Goal: Task Accomplishment & Management: Manage account settings

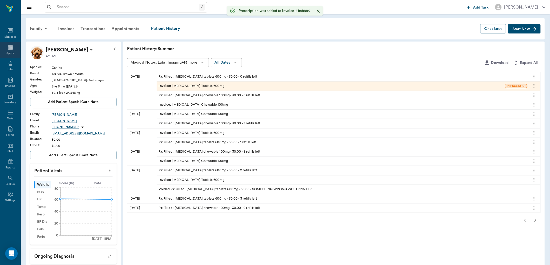
click at [10, 46] on icon at bounding box center [10, 47] width 5 height 5
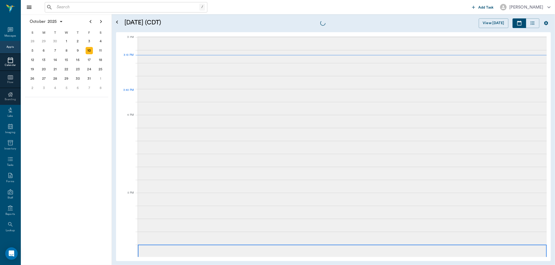
scroll to position [546, 0]
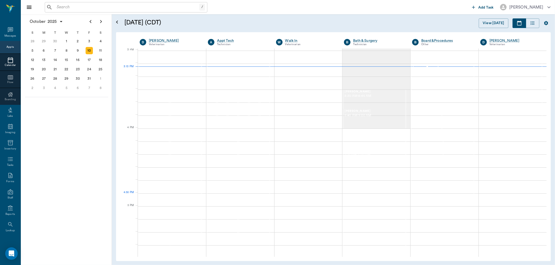
scroll to position [546, 0]
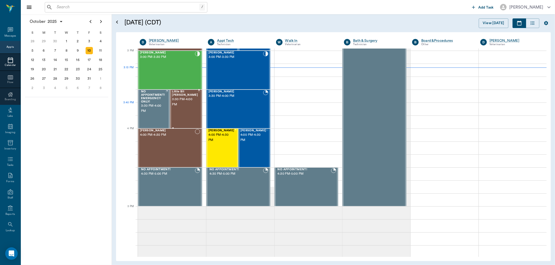
click at [183, 113] on div "Little Bit [PERSON_NAME] 3:30 PM - 4:00 PM" at bounding box center [185, 109] width 26 height 38
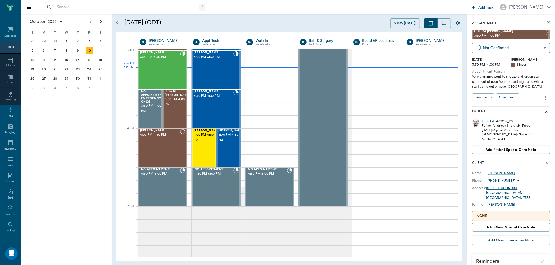
click at [169, 76] on div "[PERSON_NAME] 3:00 PM - 3:30 PM" at bounding box center [160, 70] width 40 height 38
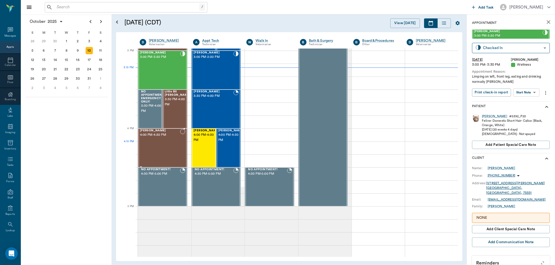
drag, startPoint x: 152, startPoint y: 147, endPoint x: 159, endPoint y: 144, distance: 7.8
click at [152, 147] on div "[PERSON_NAME] 4:00 PM - 4:30 PM" at bounding box center [160, 148] width 40 height 38
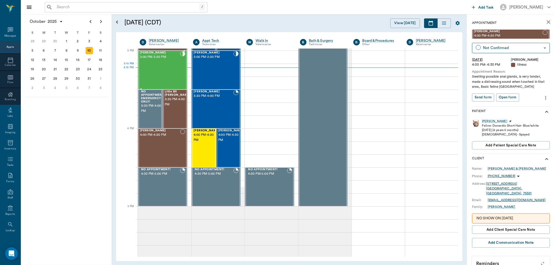
click at [167, 64] on div "[PERSON_NAME] 3:00 PM - 3:30 PM" at bounding box center [160, 70] width 40 height 38
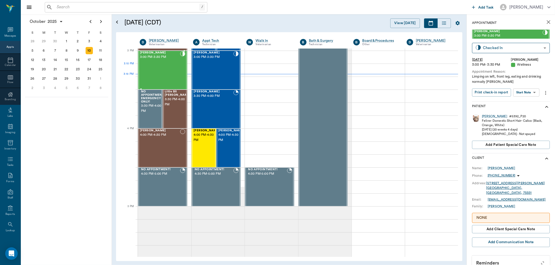
click at [172, 65] on div "[PERSON_NAME] 3:00 PM - 3:30 PM" at bounding box center [160, 70] width 40 height 38
click at [529, 89] on body "/ ​ Add Task [PERSON_NAME] Nectar Messages Appts Calendar Flow Boarding Labs Im…" at bounding box center [277, 132] width 555 height 265
click at [527, 103] on button "Start SOAP" at bounding box center [520, 103] width 18 height 6
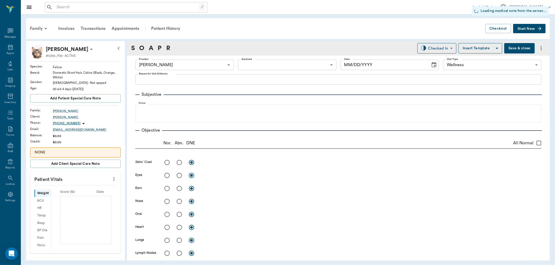
type input "63ec2f075fda476ae8351a4d"
type input "65d2be4f46e3a538d89b8c14"
type input "[DATE]"
type textarea "Limping on left, front leg, eating and drinking normally [PERSON_NAME]"
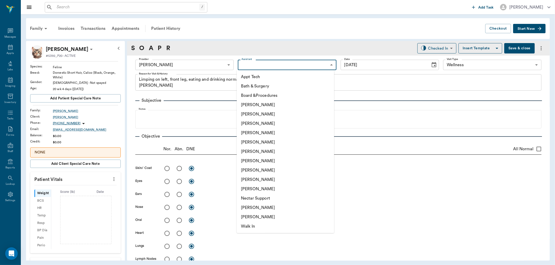
click at [296, 66] on body "/ ​ Add Task [PERSON_NAME] Nectar Messages Appts Labs Imaging Inventory Tasks F…" at bounding box center [277, 132] width 555 height 265
click at [268, 126] on li "[PERSON_NAME]" at bounding box center [285, 123] width 97 height 9
type input "642ef10e332a41444de2bad1"
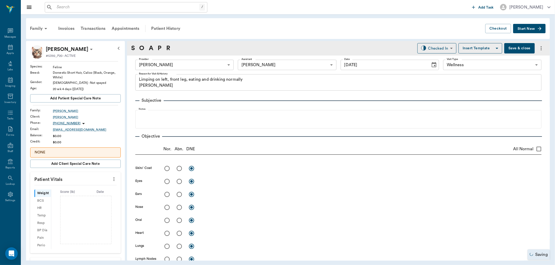
click at [110, 180] on button "more" at bounding box center [114, 179] width 8 height 9
click at [94, 187] on span "Enter Vitals" at bounding box center [88, 188] width 44 height 5
click at [89, 195] on input "text" at bounding box center [75, 195] width 45 height 10
type input "7.6"
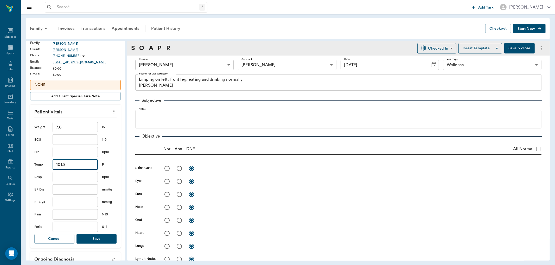
scroll to position [87, 0]
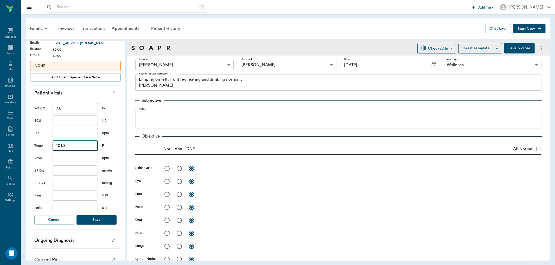
type input "101.8"
click at [102, 218] on button "Save" at bounding box center [96, 221] width 40 height 10
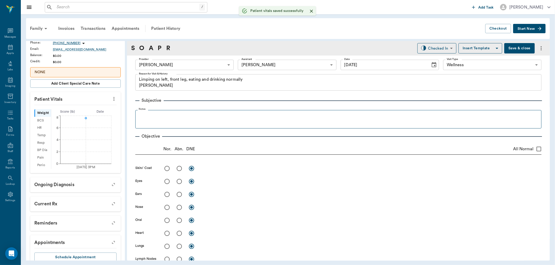
scroll to position [93, 0]
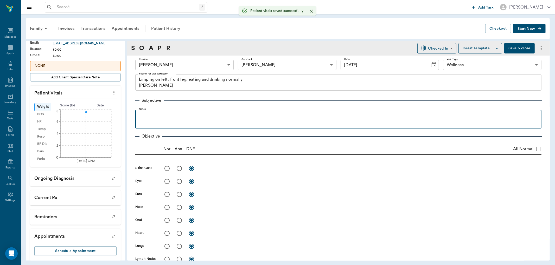
click at [148, 114] on p at bounding box center [338, 116] width 401 height 6
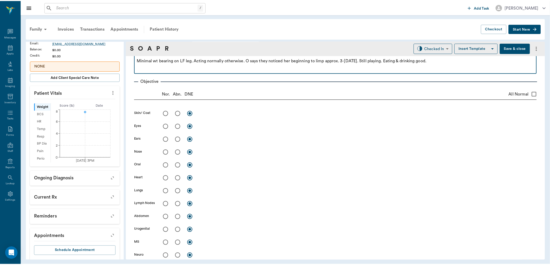
scroll to position [0, 0]
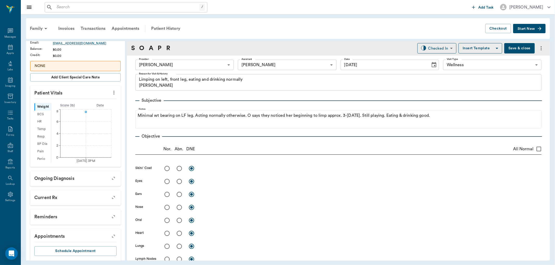
click at [519, 46] on button "Save & close" at bounding box center [519, 48] width 30 height 10
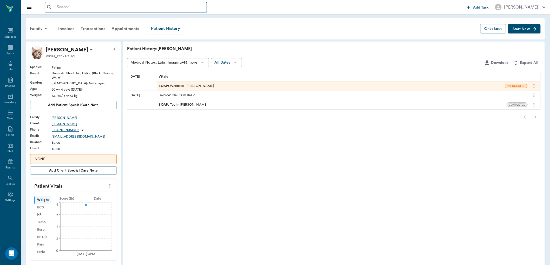
click at [103, 9] on input "text" at bounding box center [130, 7] width 150 height 7
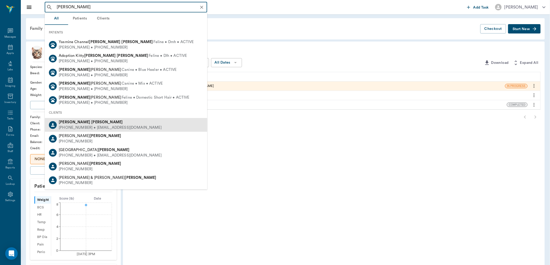
click at [83, 126] on div "[PHONE_NUMBER] • [EMAIL_ADDRESS][DOMAIN_NAME]" at bounding box center [110, 127] width 103 height 5
type input "[PERSON_NAME]"
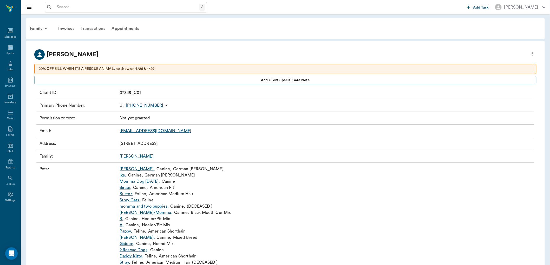
click at [90, 25] on div "Transactions" at bounding box center [92, 28] width 31 height 12
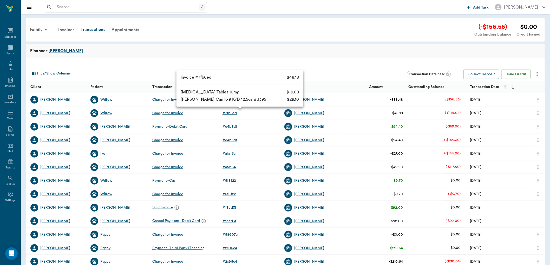
click at [229, 113] on div "# 7fb6ed" at bounding box center [230, 113] width 14 height 5
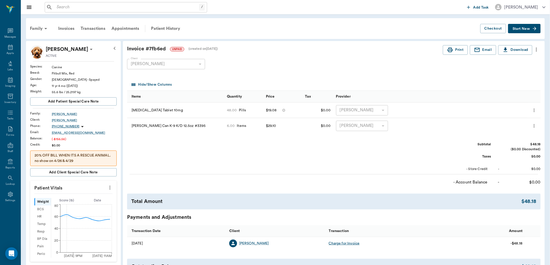
click at [536, 50] on icon "more" at bounding box center [537, 50] width 6 height 6
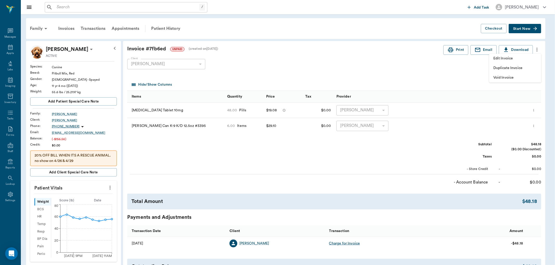
click at [499, 79] on span "Void Invoice" at bounding box center [515, 77] width 44 height 5
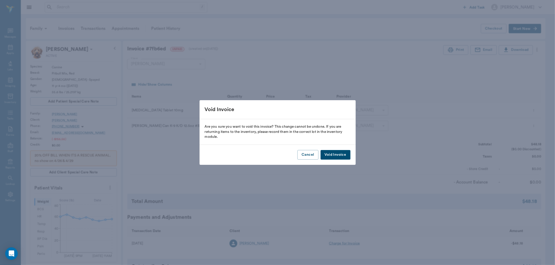
click at [345, 157] on button "Void Invoice" at bounding box center [335, 155] width 30 height 10
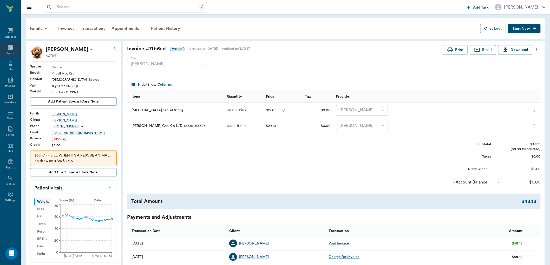
click at [14, 51] on div "Appts" at bounding box center [10, 53] width 7 height 4
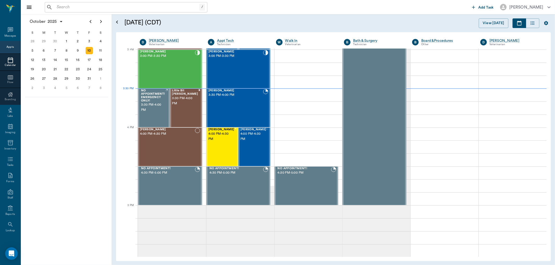
scroll to position [547, 0]
click at [245, 104] on div "[PERSON_NAME] 3:30 PM - 4:00 PM" at bounding box center [235, 108] width 55 height 38
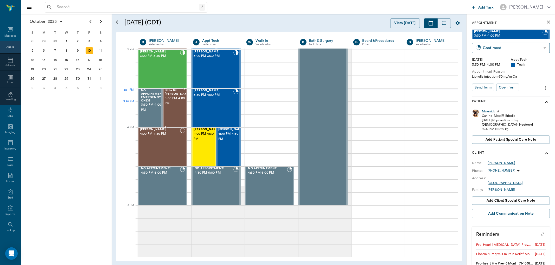
click at [172, 102] on span "3:30 PM - 4:00 PM" at bounding box center [178, 101] width 26 height 10
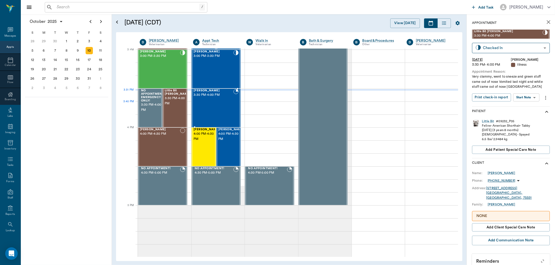
click at [207, 102] on div "[PERSON_NAME] 3:30 PM - 4:00 PM" at bounding box center [213, 108] width 40 height 38
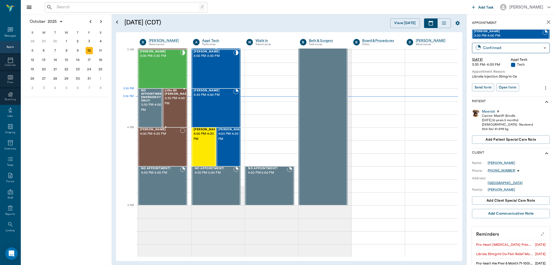
click at [179, 96] on span "3:30 PM - 4:00 PM" at bounding box center [178, 101] width 26 height 10
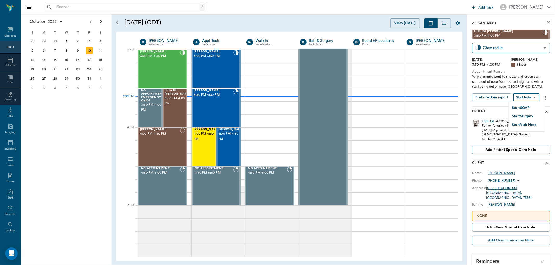
click at [521, 99] on body "/ ​ Add Task [PERSON_NAME] Nectar Messages Appts Calendar Flow Boarding Labs Im…" at bounding box center [277, 132] width 555 height 265
click at [528, 109] on button "Start SOAP" at bounding box center [520, 108] width 18 height 6
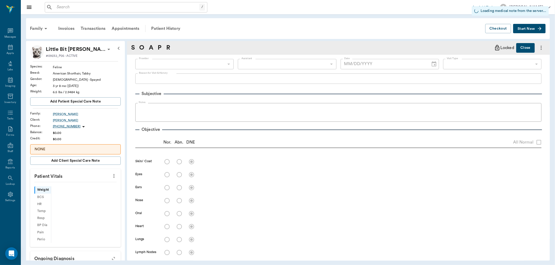
type input "63ec2f075fda476ae8351a4d"
type input "65d2be4f46e3a538d89b8c15"
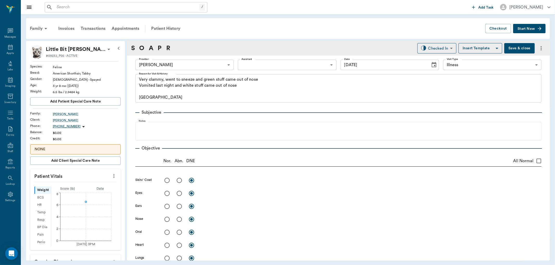
type input "[DATE]"
type textarea "Very clammy, went to sneeze and green stuff came out of nose Vomited last night…"
click at [280, 65] on body "/ ​ Add Task [PERSON_NAME] Nectar Messages Appts Labs Imaging Inventory Tasks F…" at bounding box center [277, 132] width 555 height 265
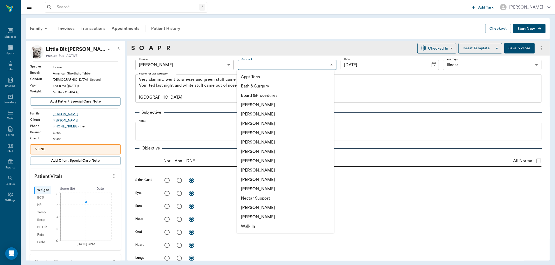
click at [276, 126] on li "[PERSON_NAME]" at bounding box center [285, 123] width 97 height 9
type input "642ef10e332a41444de2bad1"
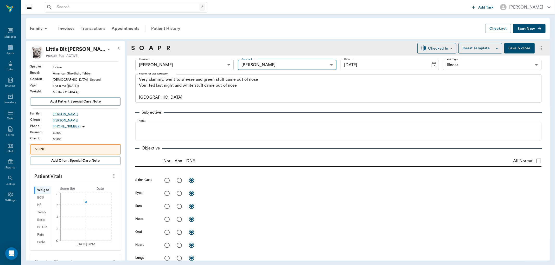
click at [110, 180] on button "more" at bounding box center [114, 176] width 8 height 9
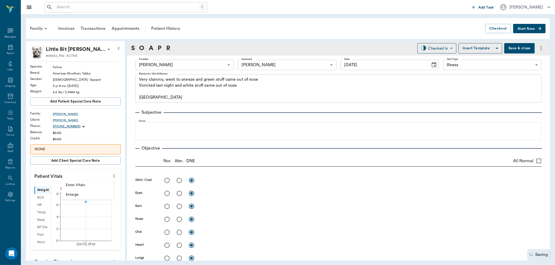
click at [97, 184] on span "Enter Vitals" at bounding box center [88, 185] width 44 height 5
click at [78, 192] on input "text" at bounding box center [75, 192] width 45 height 10
type input "101.6"
click at [85, 229] on input "text" at bounding box center [75, 229] width 45 height 10
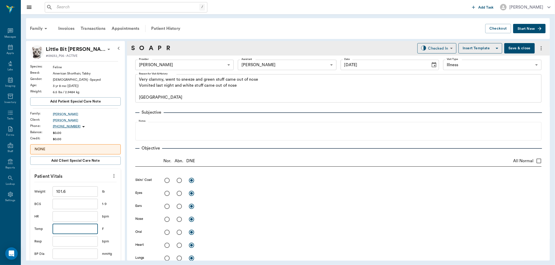
type input "8"
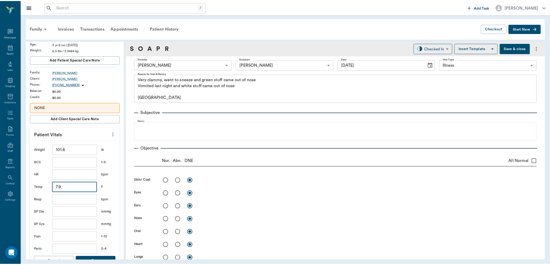
scroll to position [87, 0]
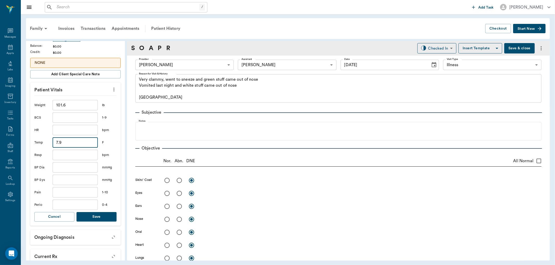
type input "7.9"
click at [97, 216] on button "Save" at bounding box center [96, 217] width 40 height 10
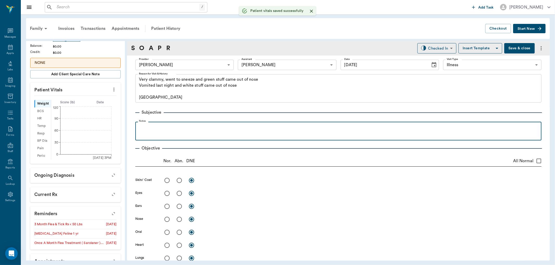
click at [173, 129] on p at bounding box center [338, 128] width 401 height 6
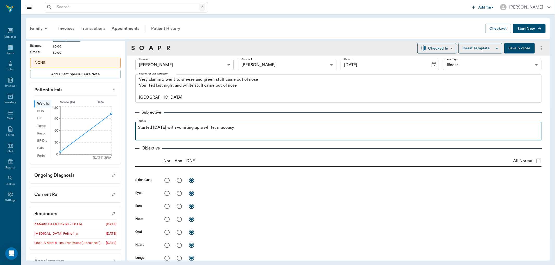
click at [231, 128] on p "Started [DATE] with vomiting up a white, mucousy" at bounding box center [338, 128] width 401 height 6
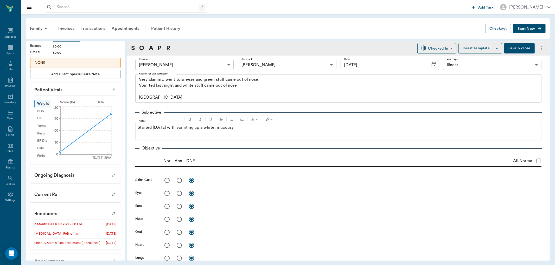
drag, startPoint x: 231, startPoint y: 128, endPoint x: 293, endPoint y: 162, distance: 71.0
click at [293, 162] on div "Nor. Abn. DNE All Normal" at bounding box center [338, 161] width 406 height 11
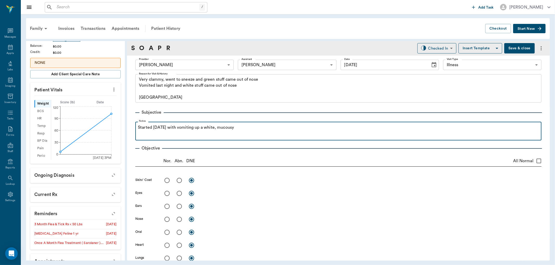
click at [240, 126] on p "Started [DATE] with vomiting up a white, mucousy" at bounding box center [338, 128] width 401 height 6
click at [233, 125] on p "Started [DATE] with vomiting up a white, mucusy" at bounding box center [338, 128] width 401 height 6
click at [249, 129] on p "Started [DATE] with vomiting up a white, mucusy" at bounding box center [338, 128] width 401 height 6
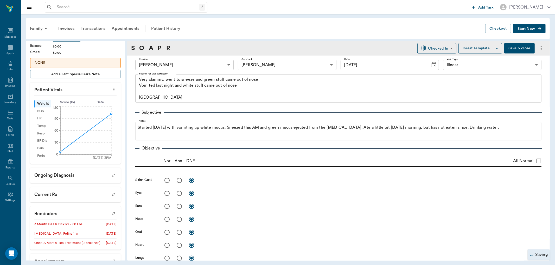
click at [513, 52] on button "Save & close" at bounding box center [519, 48] width 30 height 10
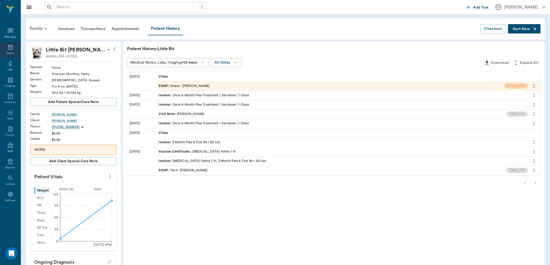
click at [7, 53] on div "Appts" at bounding box center [10, 53] width 7 height 4
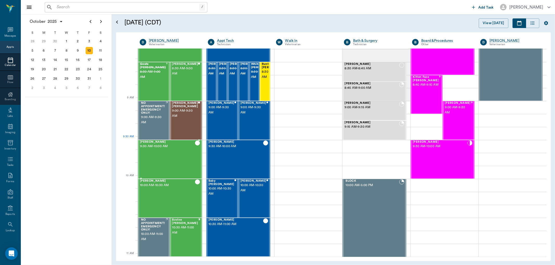
scroll to position [27, 0]
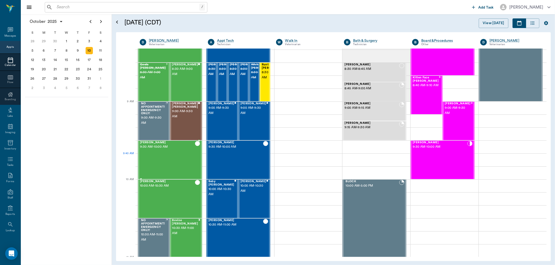
click at [173, 160] on div "[PERSON_NAME] 9:30 AM - 10:00 AM" at bounding box center [167, 160] width 55 height 38
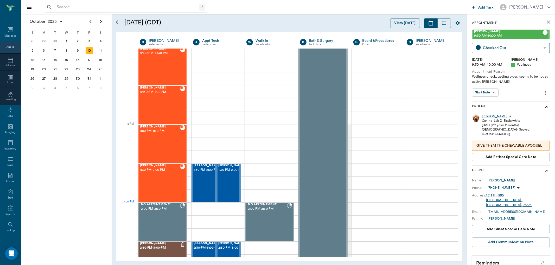
scroll to position [518, 0]
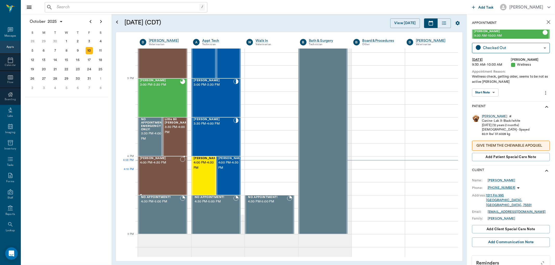
drag, startPoint x: 172, startPoint y: 175, endPoint x: 211, endPoint y: 175, distance: 39.3
click at [172, 175] on div "[PERSON_NAME] 4:00 PM - 4:30 PM" at bounding box center [160, 176] width 40 height 38
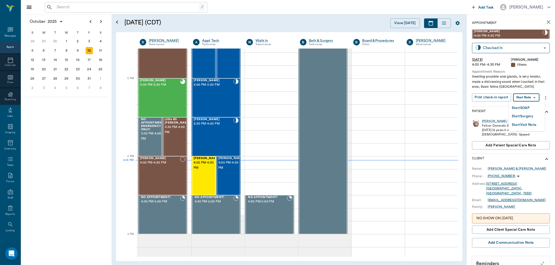
click at [537, 101] on body "/ ​ Add Task [PERSON_NAME] Nectar Messages Appts Calendar Flow Boarding Labs Im…" at bounding box center [277, 132] width 555 height 265
click at [529, 111] on li "Start SOAP" at bounding box center [526, 108] width 36 height 9
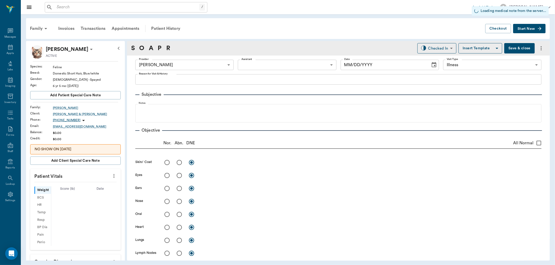
type input "63ec2f075fda476ae8351a4d"
type input "65d2be4f46e3a538d89b8c15"
type input "[DATE]"
type textarea "Swelling-possible anal glands, is very tender, made a distressing sound when to…"
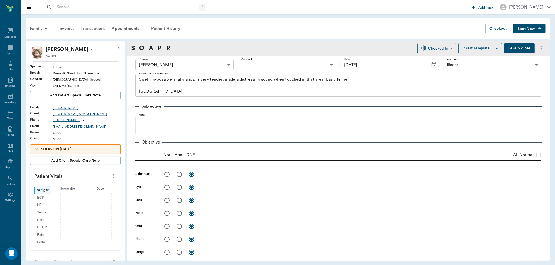
click at [218, 66] on body "/ ​ Add Task [PERSON_NAME] Nectar Messages Appts Labs Imaging Inventory Tasks F…" at bounding box center [277, 132] width 555 height 265
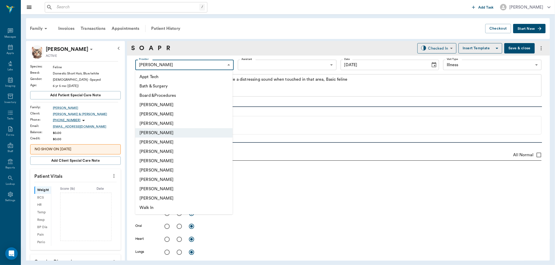
click at [218, 66] on div at bounding box center [277, 132] width 555 height 265
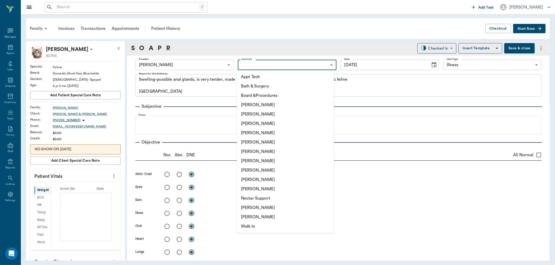
click at [288, 65] on body "/ ​ Add Task [PERSON_NAME] Nectar Messages Appts Labs Imaging Inventory Tasks F…" at bounding box center [277, 132] width 555 height 265
click at [129, 123] on div at bounding box center [277, 132] width 555 height 265
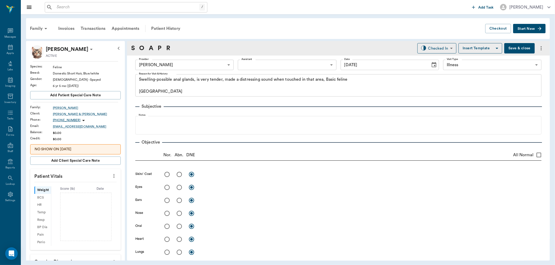
click at [111, 174] on icon "more" at bounding box center [114, 176] width 6 height 6
click at [82, 183] on span "Enter Vitals" at bounding box center [88, 185] width 44 height 5
click at [82, 194] on input "text" at bounding box center [75, 192] width 45 height 10
type input "9"
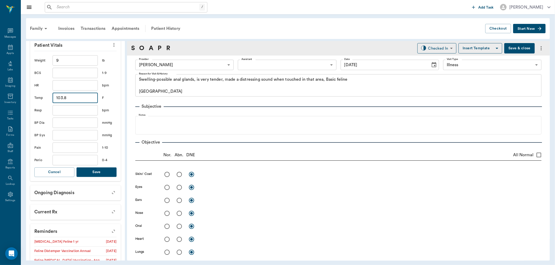
scroll to position [173, 0]
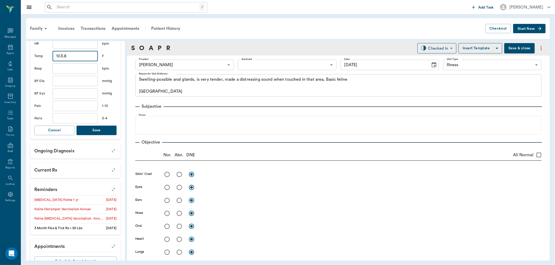
type input "103.8"
click at [107, 129] on button "Save" at bounding box center [96, 131] width 40 height 10
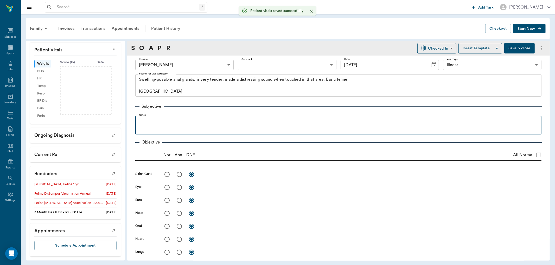
click at [163, 121] on p at bounding box center [338, 122] width 401 height 6
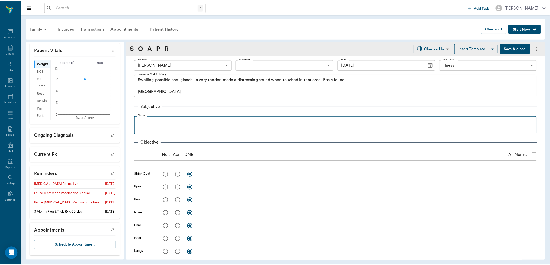
scroll to position [133, 0]
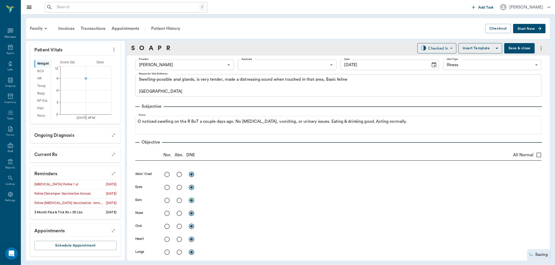
click at [514, 48] on button "Save & close" at bounding box center [519, 48] width 30 height 10
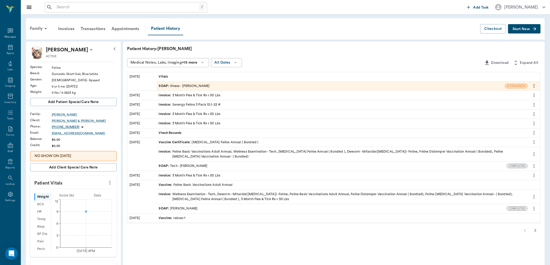
click at [113, 6] on input "text" at bounding box center [127, 7] width 145 height 7
click at [10, 46] on icon at bounding box center [10, 47] width 6 height 6
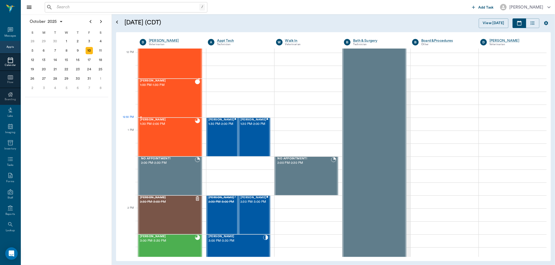
scroll to position [279, 0]
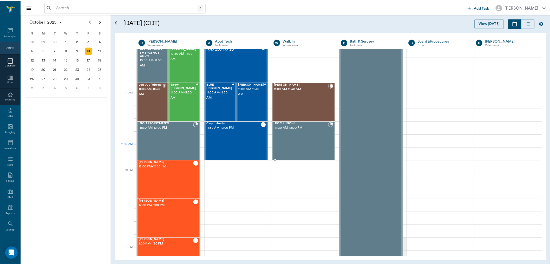
scroll to position [192, 0]
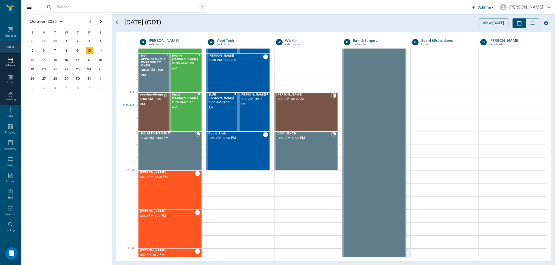
click at [300, 114] on div "[PERSON_NAME] 11:00 AM - 11:30 AM" at bounding box center [303, 112] width 55 height 38
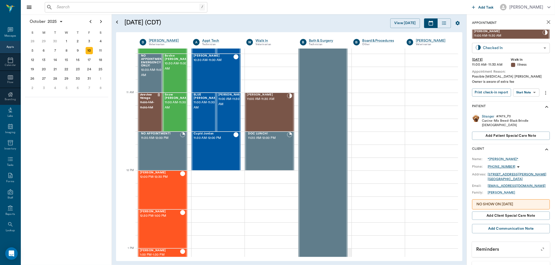
click at [535, 48] on body "/ ​ Add Task Dr. Bert Ellsworth Nectar Messages Appts Calendar Flow Boarding La…" at bounding box center [277, 132] width 555 height 265
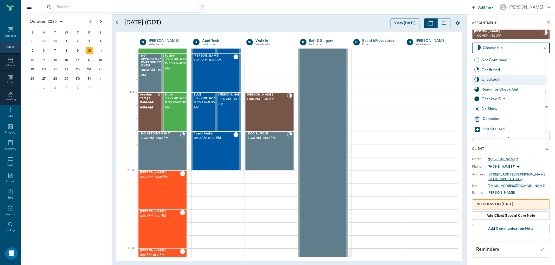
click at [505, 88] on div "Ready for Check Out" at bounding box center [512, 90] width 62 height 6
type input "READY_TO_CHECKOUT"
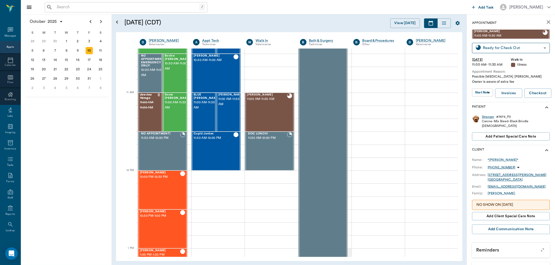
click at [484, 118] on div "Stranger" at bounding box center [488, 117] width 12 height 4
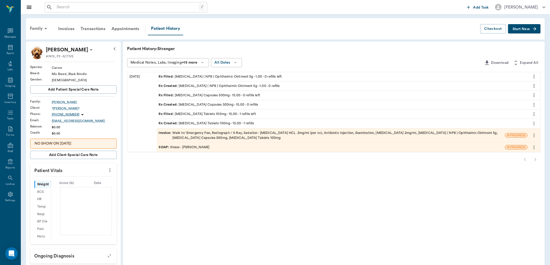
click at [210, 138] on div "Invoice : Walk In/ Emergency Fee, Radiograph / X-Ray, Sedation - Dexmedetomidin…" at bounding box center [331, 136] width 344 height 10
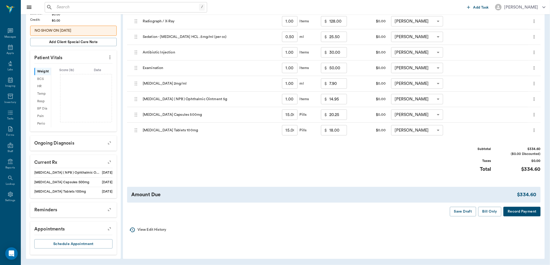
scroll to position [55, 0]
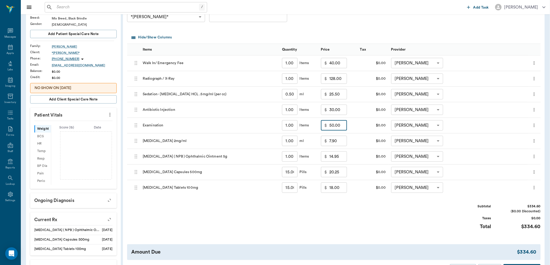
click at [338, 128] on input "50.00" at bounding box center [338, 125] width 18 height 10
type input "35.00"
click at [326, 222] on div "Subtotal $319.60 ($0.00 Discounted) Taxes $0.00 Total $319.60" at bounding box center [334, 220] width 414 height 32
click at [345, 111] on input "30.00" at bounding box center [338, 110] width 18 height 10
type input "20.00"
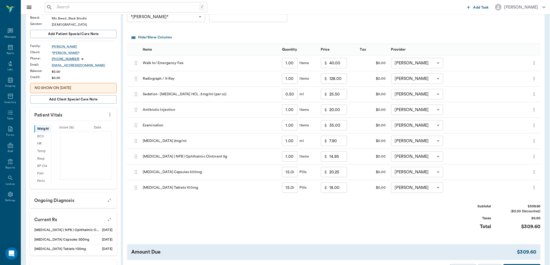
click at [349, 214] on div "Subtotal $309.60 ($0.00 Discounted) Taxes $0.00 Total $309.60" at bounding box center [334, 220] width 414 height 32
click at [354, 201] on div "Invoice # c7ee77 DRAFT Derived from SOAP Note Add Item Select Client *Charlene …" at bounding box center [334, 132] width 422 height 293
click at [375, 205] on div "Subtotal $309.60 ($0.00 Discounted) Taxes $0.00 Total $309.60" at bounding box center [334, 220] width 414 height 32
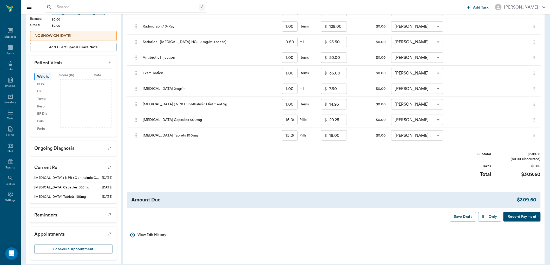
scroll to position [113, 0]
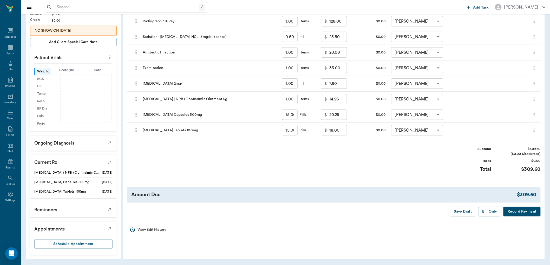
drag, startPoint x: 491, startPoint y: 211, endPoint x: 485, endPoint y: 212, distance: 6.6
click at [490, 211] on button "Bill Only" at bounding box center [489, 212] width 23 height 10
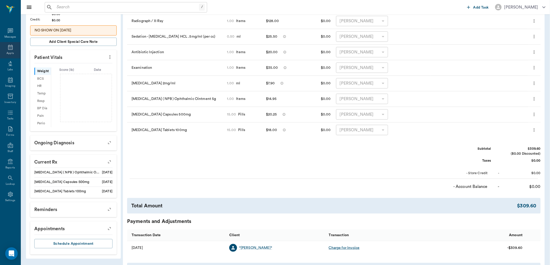
click at [17, 51] on div "Appts" at bounding box center [10, 50] width 21 height 16
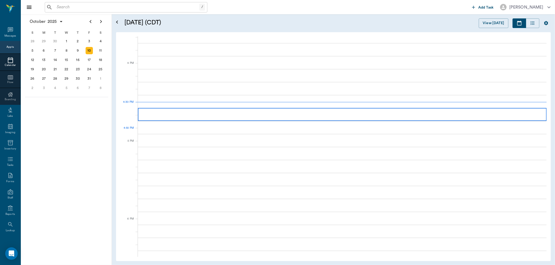
scroll to position [625, 0]
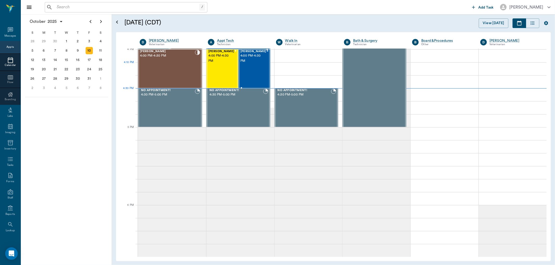
drag, startPoint x: 249, startPoint y: 72, endPoint x: 214, endPoint y: 81, distance: 36.2
click at [249, 72] on div "Buddy Thompson 4:00 PM - 4:30 PM" at bounding box center [253, 69] width 26 height 38
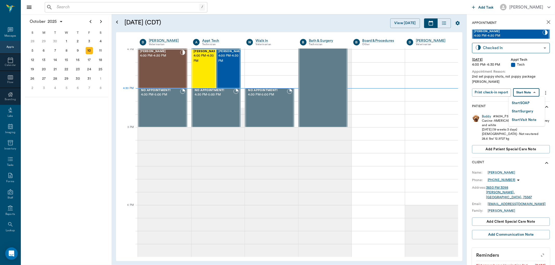
drag, startPoint x: 535, startPoint y: 92, endPoint x: 523, endPoint y: 104, distance: 16.9
click at [535, 92] on body "/ ​ Add Task Dr. Bert Ellsworth Nectar Messages Appts Calendar Flow Boarding La…" at bounding box center [277, 132] width 555 height 265
click at [523, 103] on button "Start SOAP" at bounding box center [520, 103] width 18 height 6
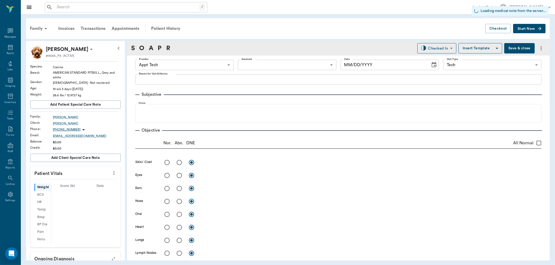
type input "63ec2f075fda476ae8351a4c"
type input "65d2be4f46e3a538d89b8c1a"
type input "[DATE]"
type textarea "2nd set puppy shots, not puppy package Christy"
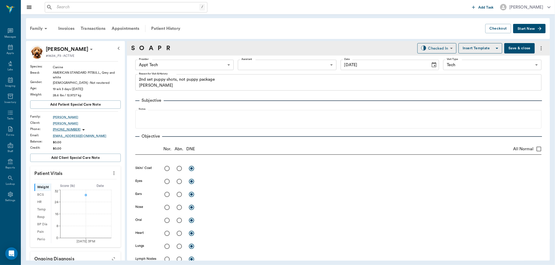
click at [202, 64] on body "/ ​ Add Task Dr. Bert Ellsworth Nectar Messages Appts Labs Imaging Inventory Ta…" at bounding box center [277, 132] width 555 height 265
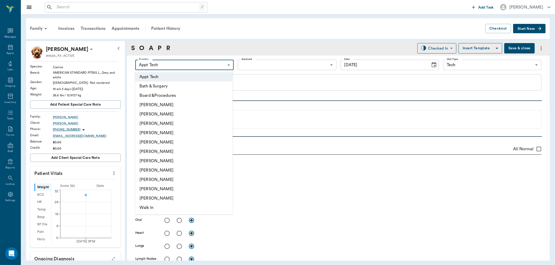
click at [155, 172] on li "[PERSON_NAME]" at bounding box center [183, 170] width 97 height 9
type input "63ec2e7e52e12b0ba117b124"
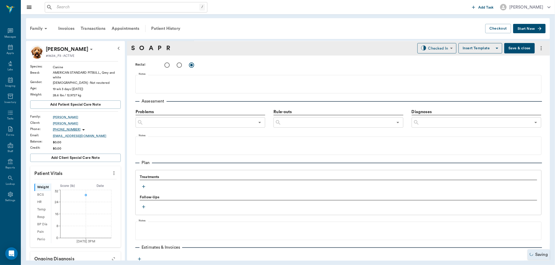
scroll to position [287, 0]
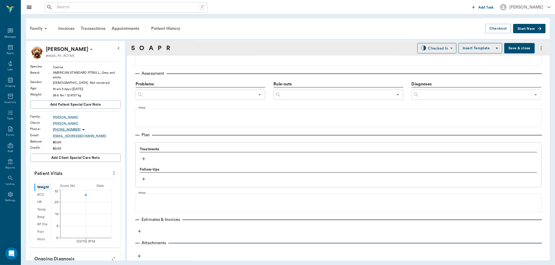
click at [141, 159] on icon "button" at bounding box center [143, 159] width 5 height 5
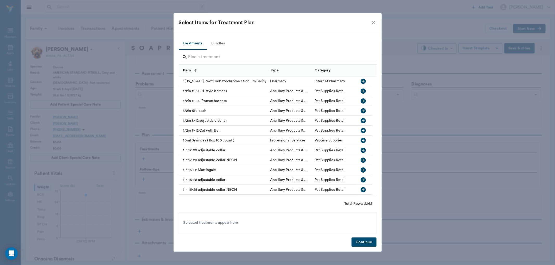
click at [220, 43] on button "Bundles" at bounding box center [217, 43] width 23 height 12
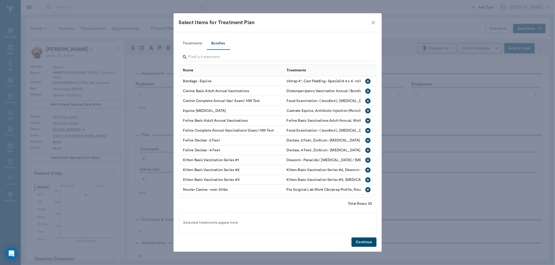
click at [194, 58] on input "Search" at bounding box center [277, 57] width 179 height 8
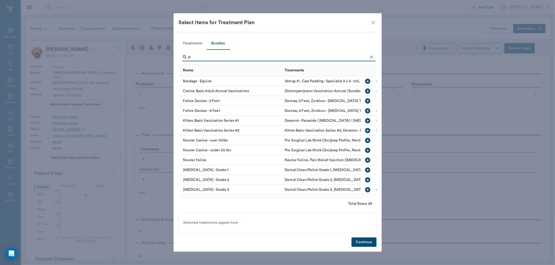
type input "pu"
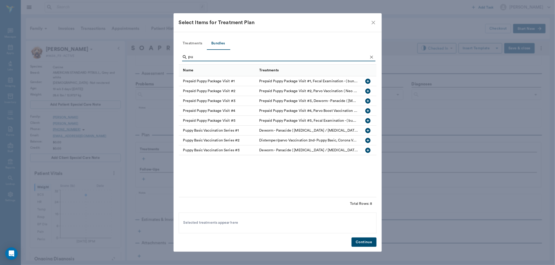
click at [374, 23] on icon "close" at bounding box center [373, 23] width 6 height 6
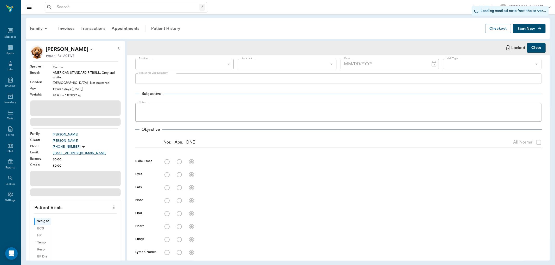
type input "63ec2e7e52e12b0ba117b124"
type input "65d2be4f46e3a538d89b8c1a"
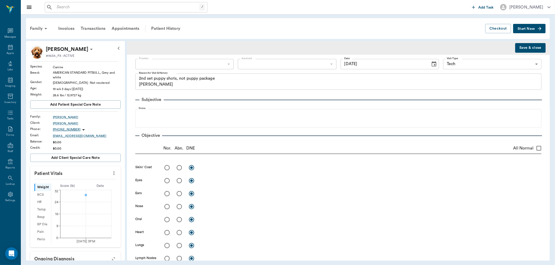
type input "[DATE]"
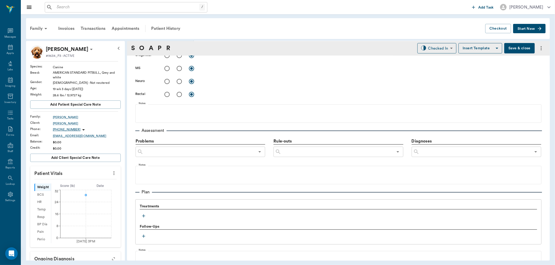
scroll to position [230, 0]
click at [161, 27] on div "Patient History" at bounding box center [165, 28] width 35 height 12
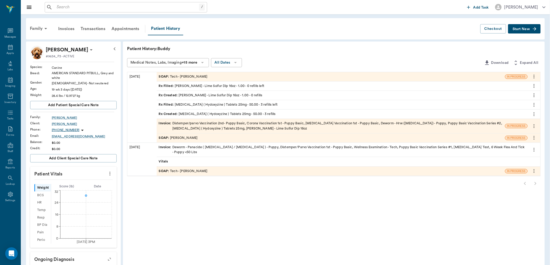
click at [165, 137] on span "SOAP :" at bounding box center [164, 138] width 11 height 5
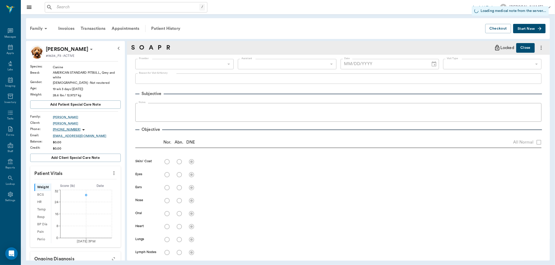
type input "63ec2e7e52e12b0ba117b124"
type input "6740bf97de10e07744acf1eb"
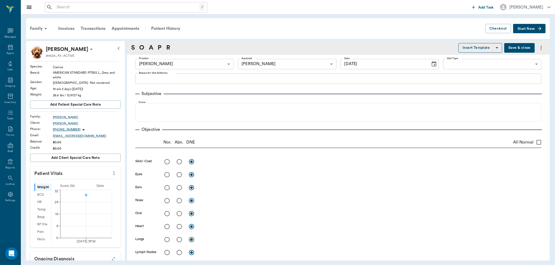
type input "[DATE]"
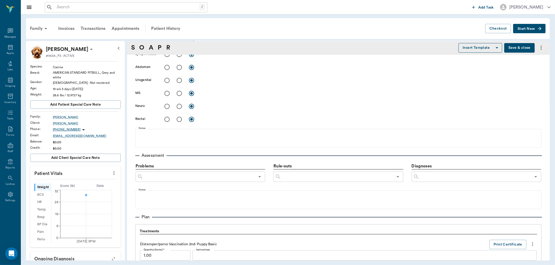
scroll to position [170, 0]
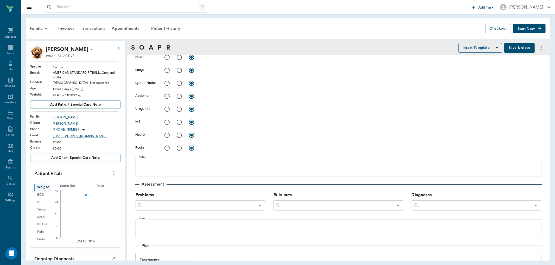
click at [112, 171] on icon "more" at bounding box center [114, 173] width 6 height 6
click at [87, 185] on span "Enter Vitals" at bounding box center [88, 182] width 44 height 5
click at [73, 190] on input "text" at bounding box center [75, 189] width 45 height 10
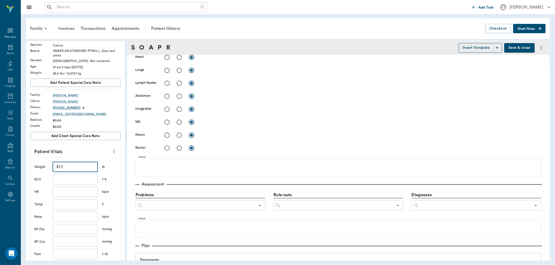
scroll to position [87, 0]
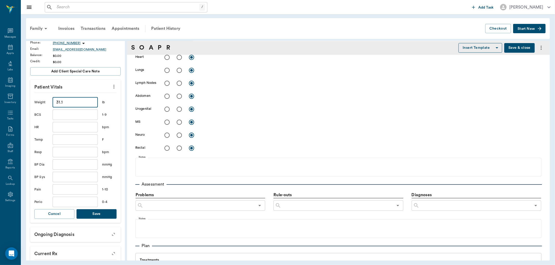
type input "31.1"
click at [87, 214] on button "Save" at bounding box center [96, 215] width 40 height 10
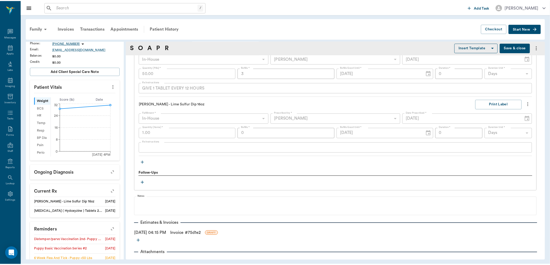
scroll to position [545, 0]
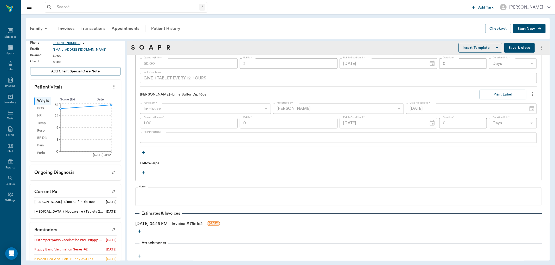
click at [194, 224] on link "Invoice # 75d1e2" at bounding box center [187, 224] width 31 height 6
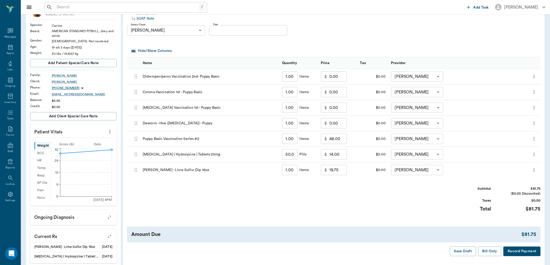
scroll to position [87, 0]
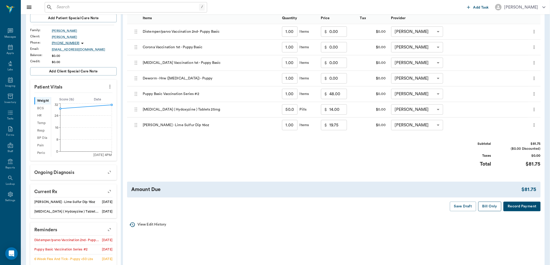
click at [486, 206] on button "Bill Only" at bounding box center [489, 207] width 23 height 10
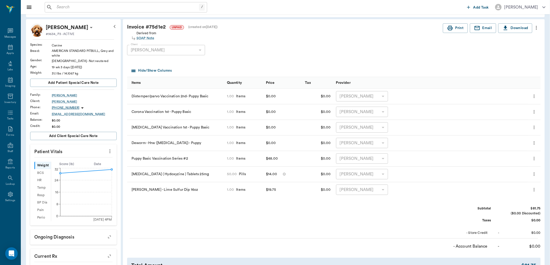
scroll to position [0, 0]
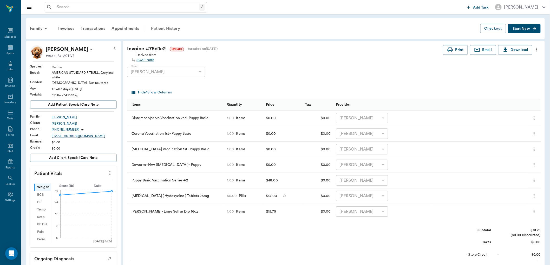
click at [169, 27] on div "Patient History" at bounding box center [165, 28] width 35 height 12
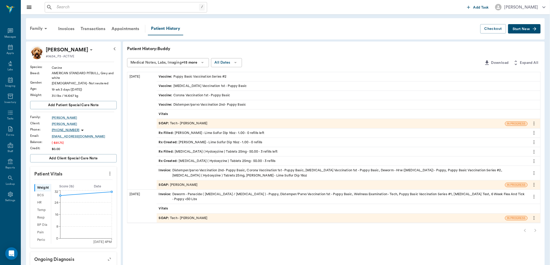
click at [165, 126] on span "SOAP :" at bounding box center [164, 123] width 11 height 5
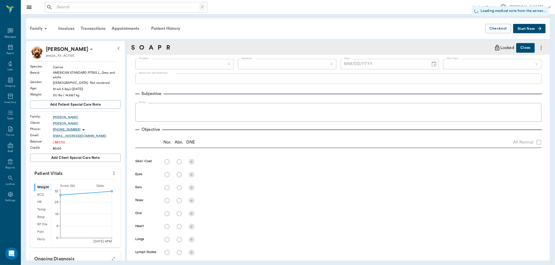
type input "63ec2e7e52e12b0ba117b124"
type input "65d2be4f46e3a538d89b8c1a"
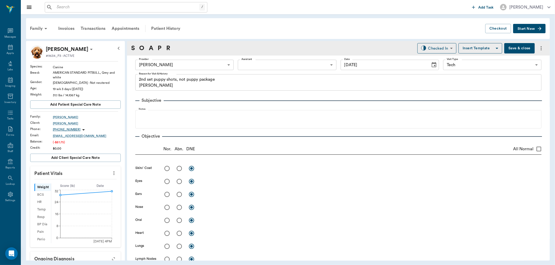
type input "[DATE]"
type textarea "2nd set puppy shots, not puppy package Christy"
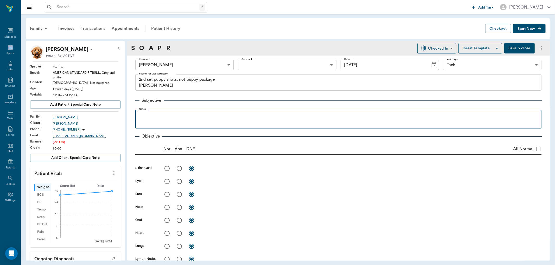
click at [154, 113] on p at bounding box center [338, 116] width 401 height 6
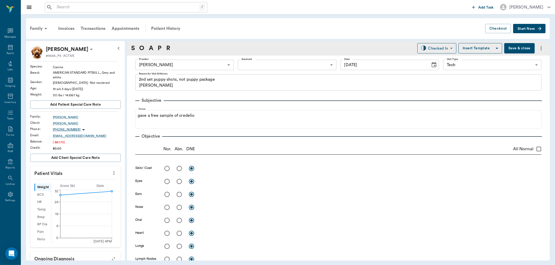
click at [511, 47] on button "Save & close" at bounding box center [519, 48] width 30 height 10
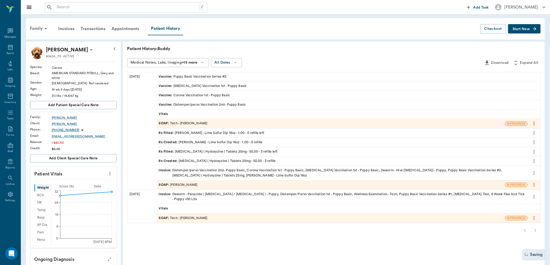
scroll to position [58, 0]
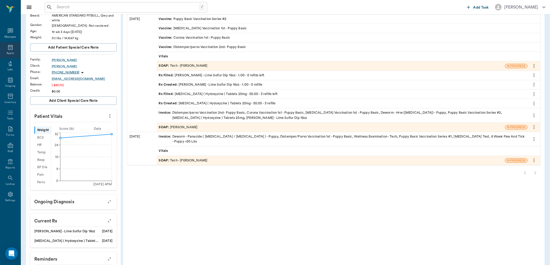
click at [9, 48] on icon at bounding box center [10, 47] width 6 height 6
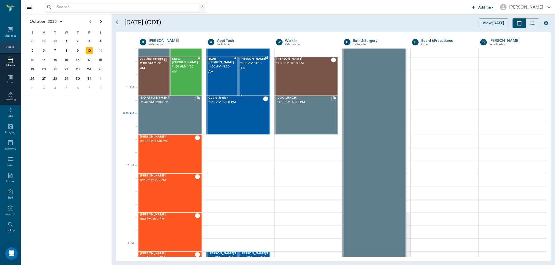
scroll to position [191, 0]
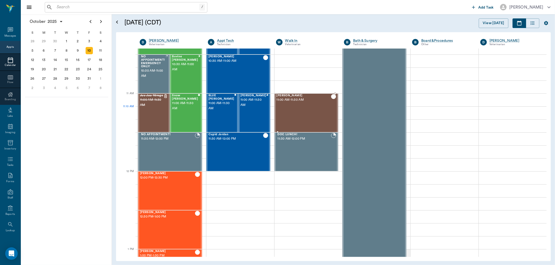
drag, startPoint x: 301, startPoint y: 112, endPoint x: 295, endPoint y: 109, distance: 5.9
click at [301, 111] on div "Stranger Jones 11:00 AM - 11:30 AM" at bounding box center [303, 113] width 55 height 38
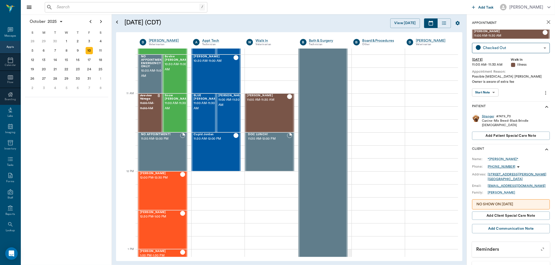
click at [485, 116] on div "Stranger" at bounding box center [488, 116] width 12 height 4
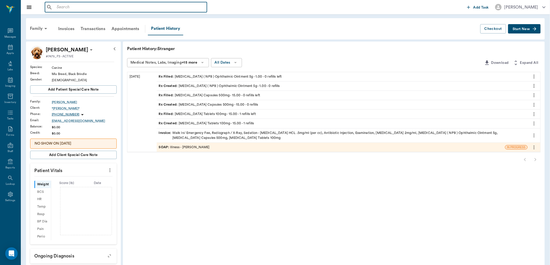
click at [57, 7] on input "text" at bounding box center [130, 7] width 150 height 7
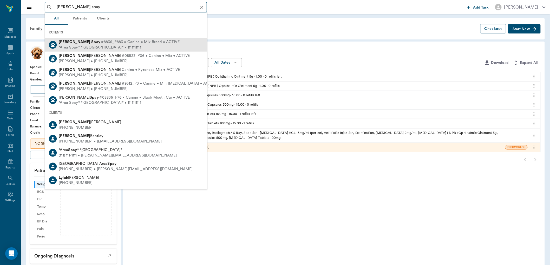
click at [109, 48] on div "*Area Spay* *Atlanta* • 1111111111" at bounding box center [119, 47] width 121 height 5
type input "lyla spay"
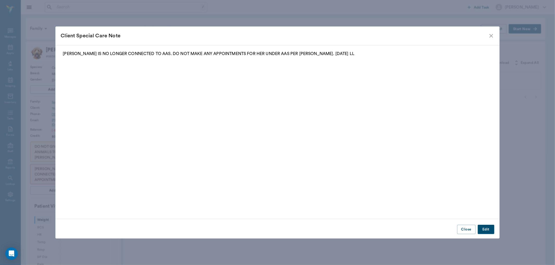
click at [490, 33] on icon "close" at bounding box center [491, 36] width 6 height 6
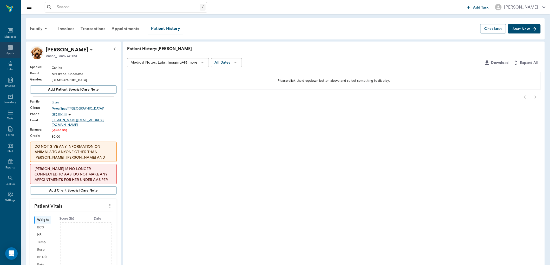
click at [9, 47] on icon at bounding box center [10, 47] width 6 height 6
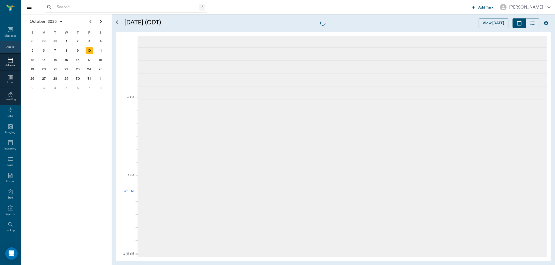
scroll to position [703, 0]
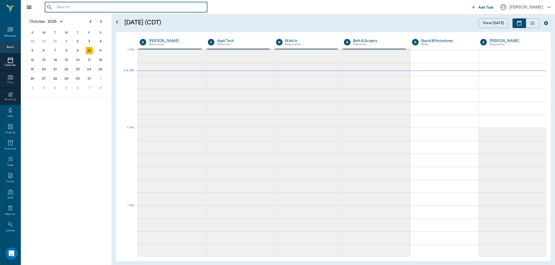
click at [71, 11] on input "text" at bounding box center [130, 7] width 150 height 7
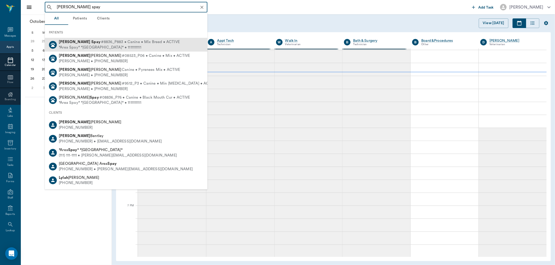
click at [101, 43] on span "#8836_P883 • Canine • Mix Breed • ACTIVE" at bounding box center [140, 42] width 79 height 5
type input "lyla spay"
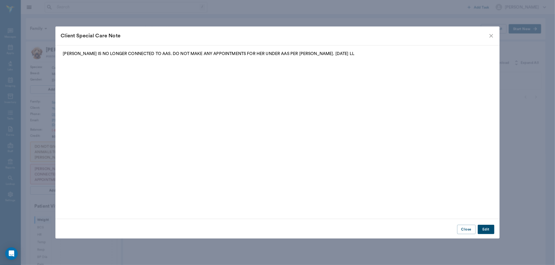
click at [491, 38] on icon "close" at bounding box center [491, 36] width 6 height 6
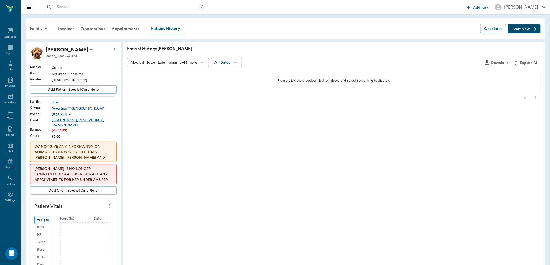
click at [515, 27] on button "Start New" at bounding box center [524, 29] width 33 height 10
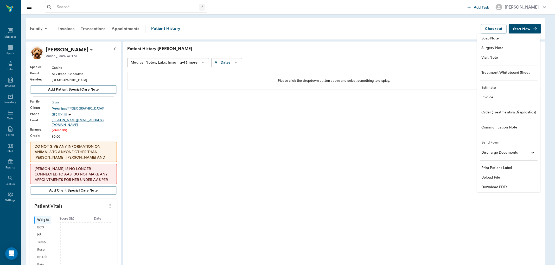
click at [504, 56] on span "Visit Note" at bounding box center [508, 57] width 55 height 5
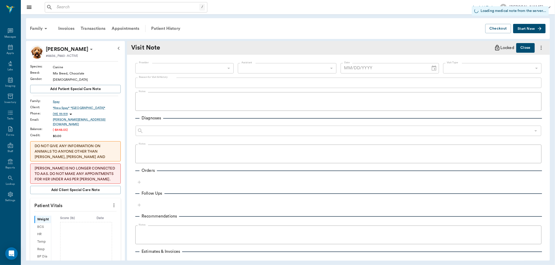
type input "[DATE]"
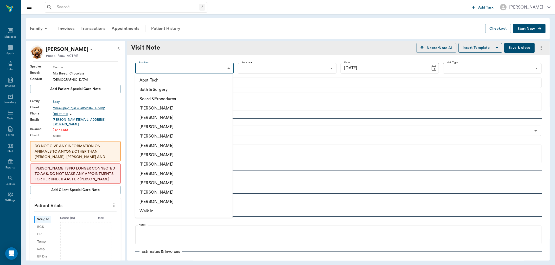
click at [170, 68] on body "/ ​ Add Task Dr. Bert Ellsworth Nectar Messages Appts Labs Imaging Inventory Ta…" at bounding box center [277, 132] width 555 height 265
click at [160, 134] on li "[PERSON_NAME]" at bounding box center [183, 136] width 97 height 9
type input "63ec2f075fda476ae8351a4d"
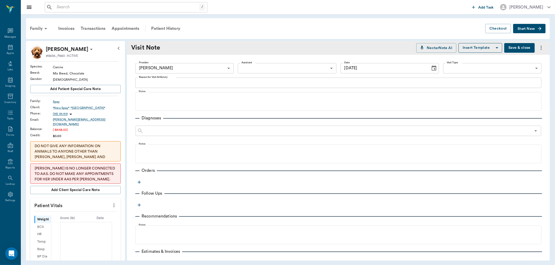
click at [159, 77] on label "Reason for Visit & History" at bounding box center [153, 77] width 29 height 4
click at [159, 80] on textarea "Reason for Visit & History" at bounding box center [338, 83] width 399 height 6
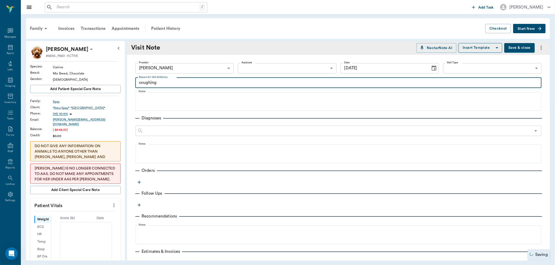
type textarea "coughing"
click at [138, 182] on icon "button" at bounding box center [139, 182] width 5 height 5
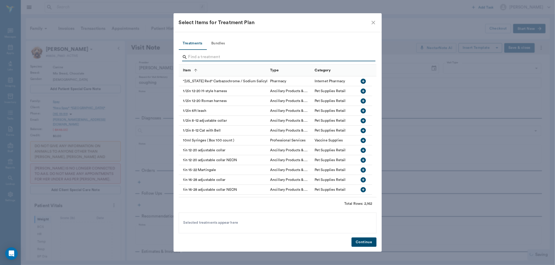
click at [195, 57] on input "Search" at bounding box center [277, 57] width 179 height 8
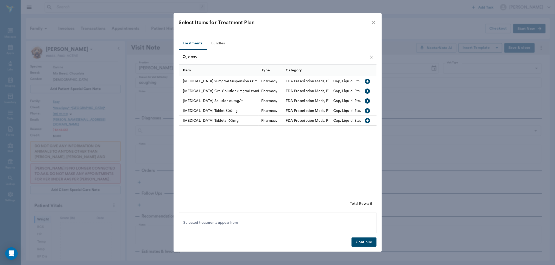
type input "doxy"
drag, startPoint x: 365, startPoint y: 111, endPoint x: 427, endPoint y: 192, distance: 102.5
click at [365, 111] on icon "button" at bounding box center [367, 111] width 6 height 6
click at [363, 241] on button "Continue" at bounding box center [363, 243] width 25 height 10
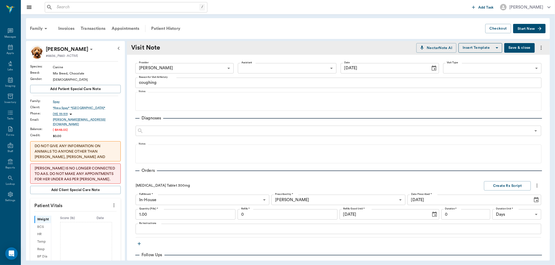
click at [166, 216] on input "1.00" at bounding box center [185, 215] width 100 height 10
type input "10.00"
click at [154, 231] on textarea "Rx Instructions" at bounding box center [338, 229] width 398 height 6
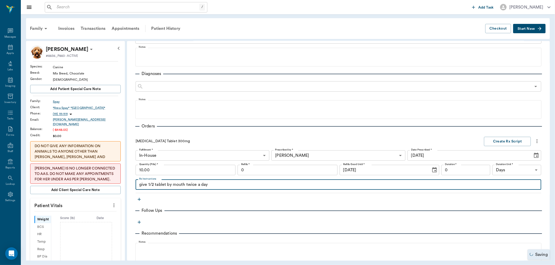
scroll to position [58, 0]
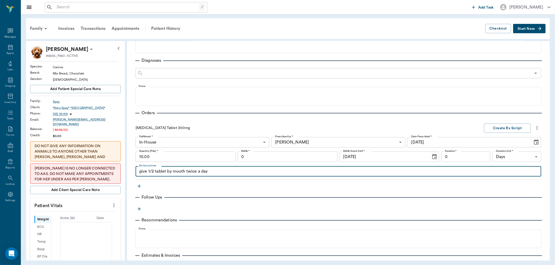
type textarea "give 1/2 tablet by mouth twice a day"
click at [139, 186] on icon "button" at bounding box center [139, 186] width 5 height 5
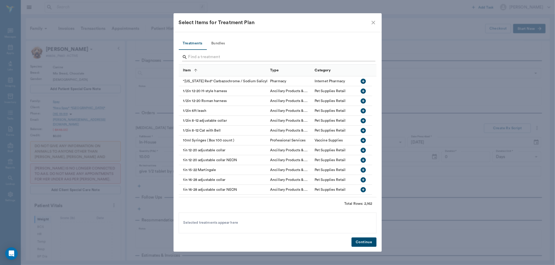
click at [194, 56] on input "Search" at bounding box center [277, 57] width 179 height 8
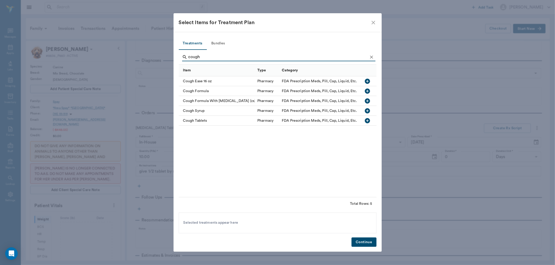
type input "cough"
click at [368, 118] on icon "button" at bounding box center [367, 121] width 6 height 6
drag, startPoint x: 366, startPoint y: 243, endPoint x: 360, endPoint y: 241, distance: 6.6
click at [365, 242] on button "Continue" at bounding box center [363, 243] width 25 height 10
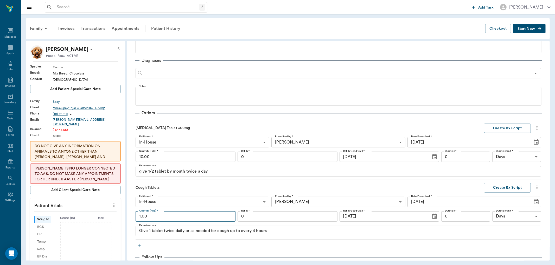
click at [191, 217] on input "1.00" at bounding box center [185, 217] width 100 height 10
drag, startPoint x: 487, startPoint y: 132, endPoint x: 410, endPoint y: 175, distance: 87.7
click at [485, 134] on div "Doxycycline Tablet 300mg Create Rx Script Fulfillment * In-House In-House Fulfi…" at bounding box center [337, 152] width 405 height 57
type input "30.00"
click at [499, 121] on div "Doxycycline Tablet 300mg Create Rx Script Fulfillment * In-House In-House Fulfi…" at bounding box center [337, 180] width 405 height 119
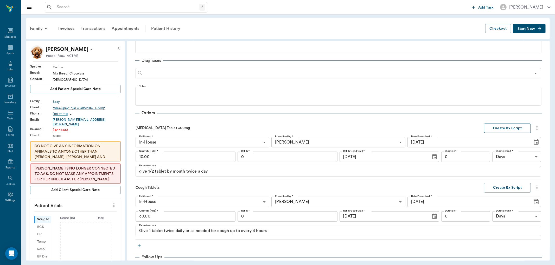
click at [498, 128] on button "Create Rx Script" at bounding box center [507, 129] width 47 height 10
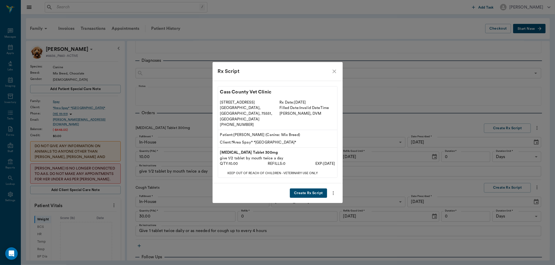
click at [319, 189] on button "Create Rx Script" at bounding box center [308, 194] width 37 height 10
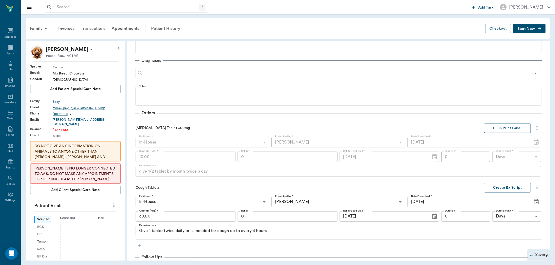
click at [516, 125] on button "Fill & Print Label" at bounding box center [507, 129] width 47 height 10
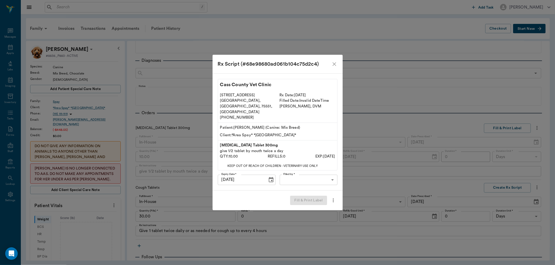
click at [305, 172] on body "/ ​ Add Task Dr. Bert Ellsworth Nectar Messages Appts Labs Imaging Inventory Ta…" at bounding box center [277, 132] width 555 height 265
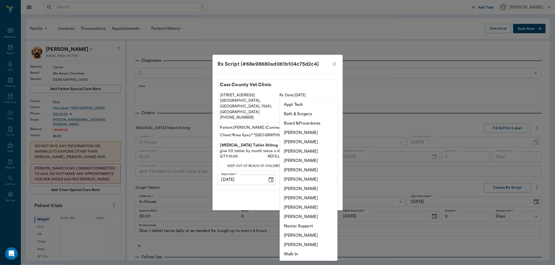
click at [303, 198] on li "[PERSON_NAME]" at bounding box center [309, 198] width 58 height 9
type input "63ec2e7e52e12b0ba117b124"
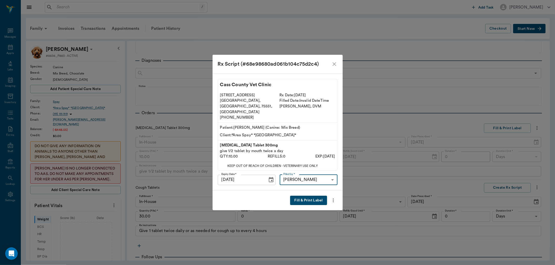
click at [304, 197] on button "Fill & Print Label" at bounding box center [308, 201] width 37 height 10
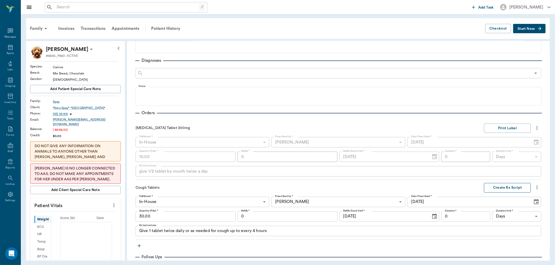
click at [497, 185] on button "Create Rx Script" at bounding box center [507, 188] width 47 height 10
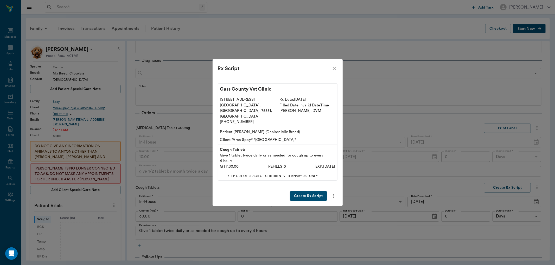
click at [310, 192] on button "Create Rx Script" at bounding box center [308, 197] width 37 height 10
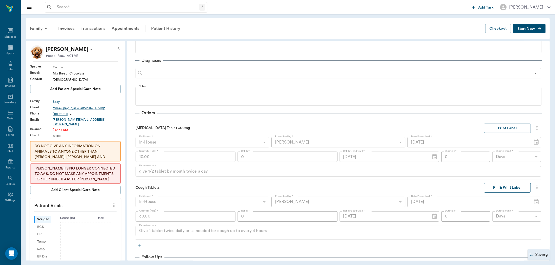
click at [501, 187] on button "Fill & Print Label" at bounding box center [507, 188] width 47 height 10
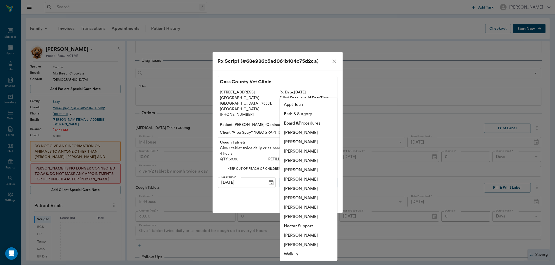
click at [310, 173] on body "/ ​ Add Task Dr. Bert Ellsworth Nectar Messages Appts Labs Imaging Inventory Ta…" at bounding box center [277, 132] width 555 height 265
click at [321, 197] on li "[PERSON_NAME]" at bounding box center [309, 198] width 58 height 9
type input "63ec2e7e52e12b0ba117b124"
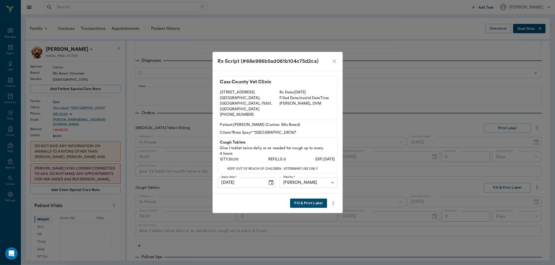
click at [300, 199] on button "Fill & Print Label" at bounding box center [308, 204] width 37 height 10
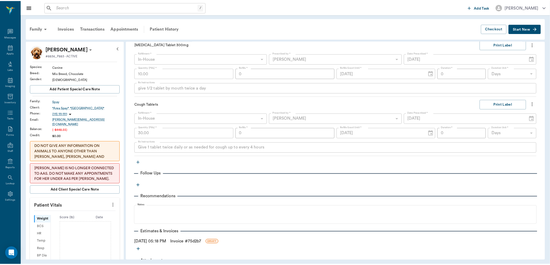
scroll to position [144, 0]
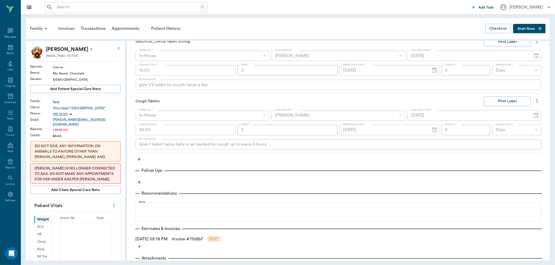
click at [203, 236] on link "Invoice # 75d2b7" at bounding box center [187, 239] width 31 height 6
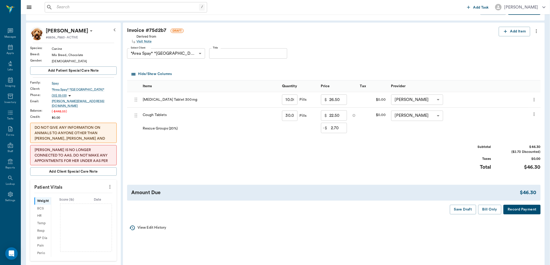
scroll to position [29, 0]
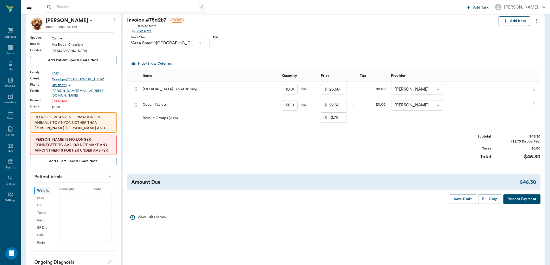
click at [515, 18] on button "Add Item" at bounding box center [514, 21] width 31 height 10
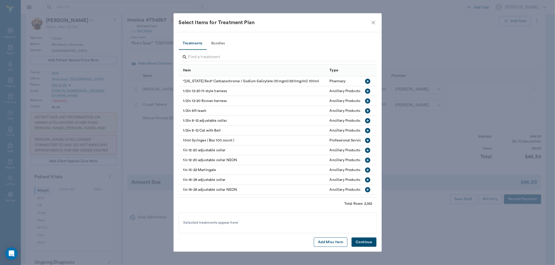
click at [331, 245] on button "Add Misc Item" at bounding box center [331, 243] width 34 height 10
click at [319, 244] on button "Add Misc Item" at bounding box center [331, 243] width 34 height 10
click at [218, 222] on icon at bounding box center [219, 223] width 5 height 5
click at [358, 239] on button "Continue" at bounding box center [363, 243] width 25 height 10
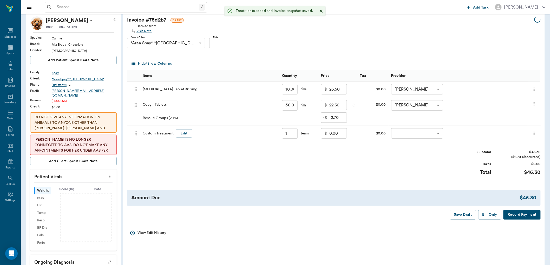
click at [335, 134] on input "0.00" at bounding box center [338, 133] width 18 height 10
type input "1.00"
type input "9.80"
click at [415, 132] on body "/ ​ Add Task Dr. Bert Ellsworth Nectar Messages Appts Labs Imaging Inventory Ta…" at bounding box center [275, 173] width 550 height 404
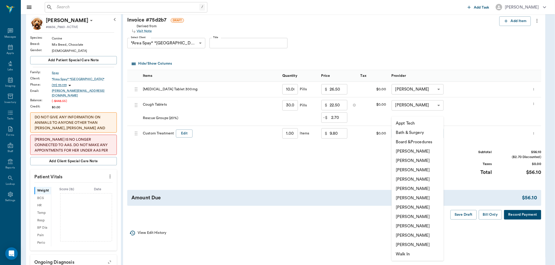
click at [402, 177] on li "[PERSON_NAME]" at bounding box center [417, 179] width 52 height 9
type input "none-63ec2f075fda476ae8351a4d"
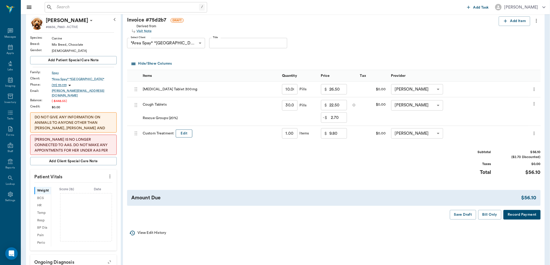
click at [184, 133] on button "Edit" at bounding box center [184, 134] width 17 height 8
type input "C"
type input "discount"
click at [329, 135] on input "9.80" at bounding box center [338, 133] width 18 height 10
type input "0"
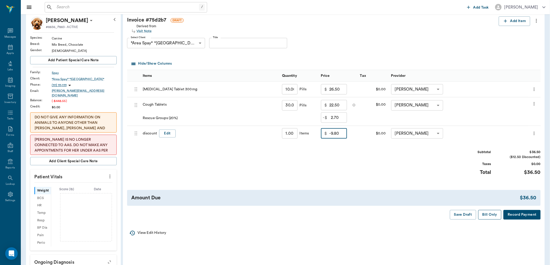
type input "-9.80"
click at [485, 218] on button "Bill Only" at bounding box center [489, 215] width 23 height 10
click at [5, 47] on div "Appts" at bounding box center [10, 50] width 21 height 16
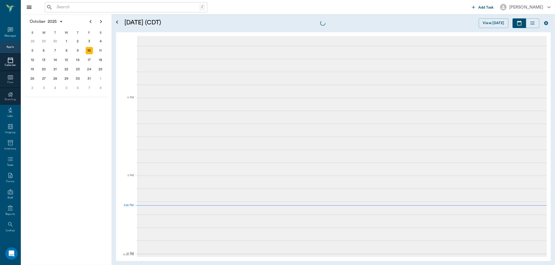
scroll to position [703, 0]
